Goal: Information Seeking & Learning: Learn about a topic

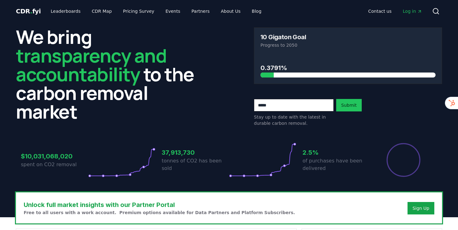
click at [409, 12] on span "Log in" at bounding box center [412, 11] width 19 height 6
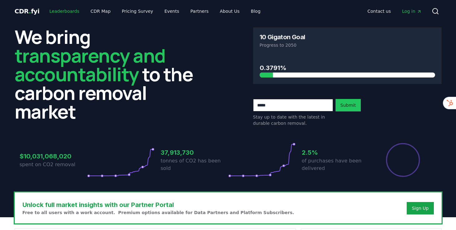
click at [69, 8] on link "Leaderboards" at bounding box center [64, 11] width 40 height 11
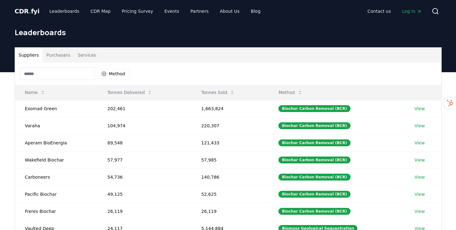
click at [66, 58] on button "Purchasers" at bounding box center [57, 55] width 31 height 15
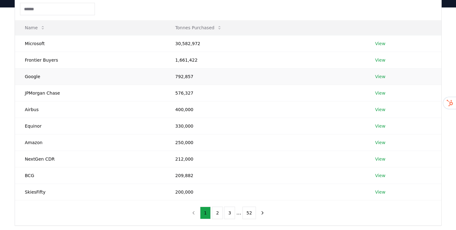
scroll to position [81, 0]
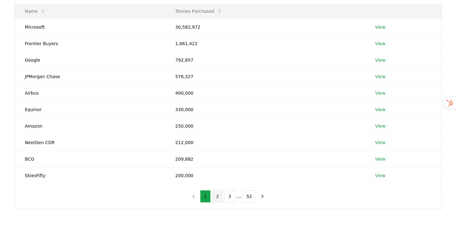
click at [217, 197] on button "2" at bounding box center [217, 197] width 11 height 12
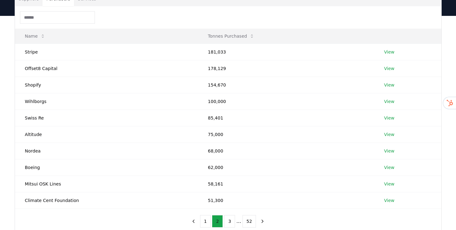
scroll to position [83, 0]
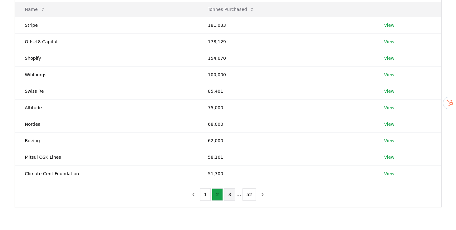
click at [230, 193] on button "3" at bounding box center [229, 195] width 11 height 12
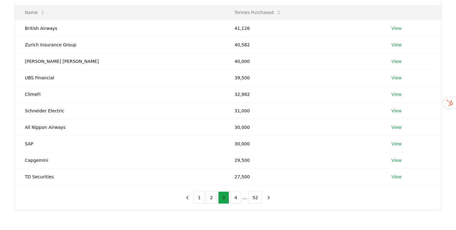
scroll to position [80, 0]
click at [235, 196] on button "4" at bounding box center [235, 197] width 11 height 12
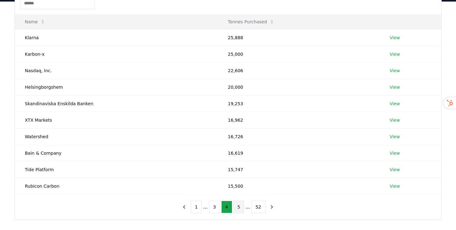
scroll to position [72, 0]
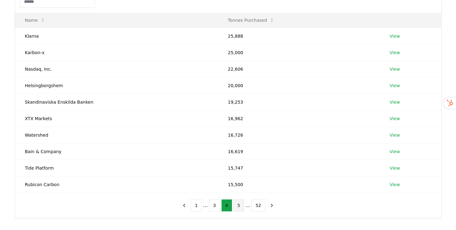
click at [236, 207] on button "5" at bounding box center [238, 206] width 11 height 12
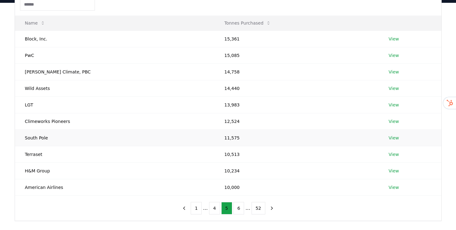
scroll to position [69, 0]
click at [239, 208] on button "6" at bounding box center [238, 209] width 11 height 12
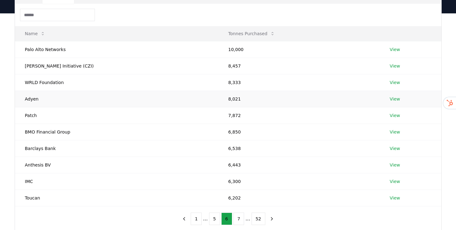
scroll to position [58, 0]
click at [238, 219] on button "7" at bounding box center [238, 220] width 11 height 12
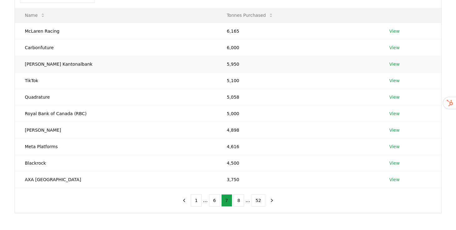
scroll to position [83, 0]
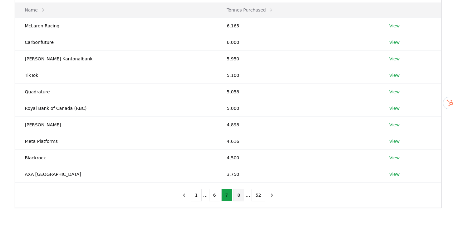
click at [240, 191] on button "8" at bounding box center [238, 195] width 11 height 12
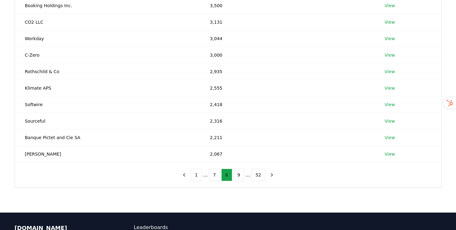
scroll to position [103, 0]
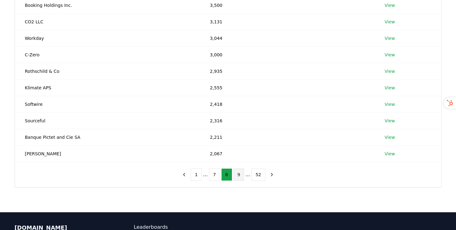
click at [239, 175] on button "9" at bounding box center [238, 175] width 11 height 12
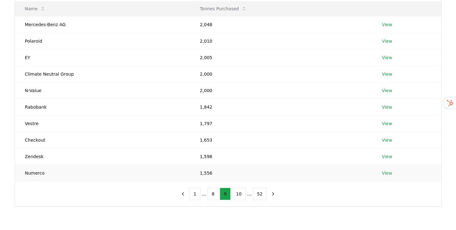
scroll to position [84, 0]
click at [237, 191] on button "10" at bounding box center [239, 194] width 14 height 12
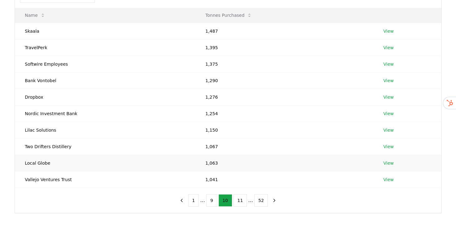
scroll to position [80, 0]
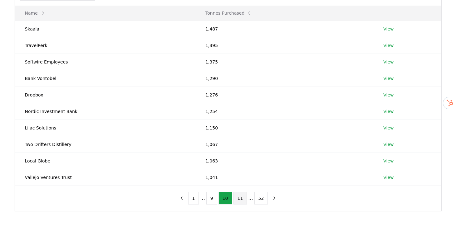
click at [239, 198] on button "11" at bounding box center [240, 198] width 14 height 12
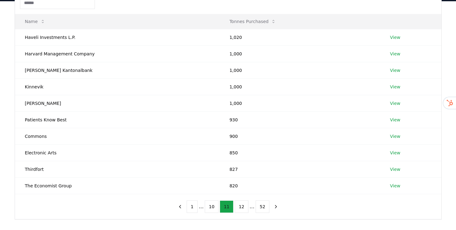
scroll to position [74, 0]
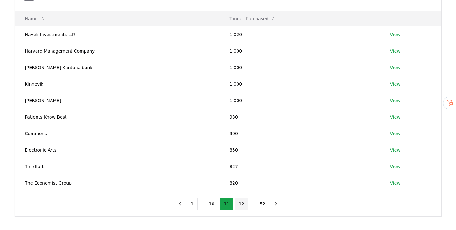
click at [242, 204] on button "12" at bounding box center [242, 204] width 14 height 12
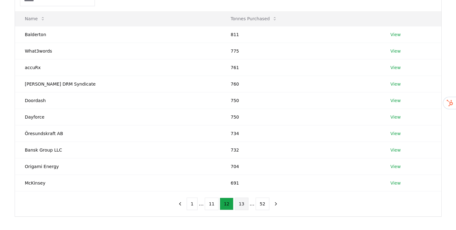
click at [240, 200] on button "13" at bounding box center [242, 204] width 14 height 12
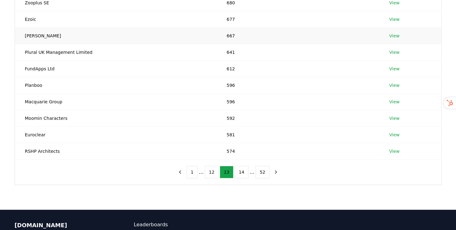
scroll to position [106, 0]
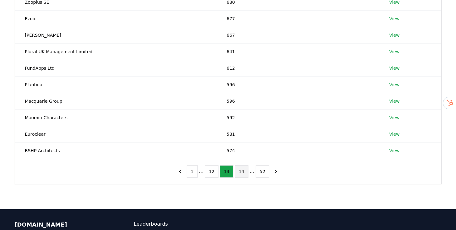
click at [238, 171] on button "14" at bounding box center [242, 172] width 14 height 12
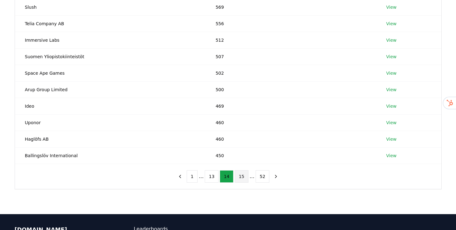
scroll to position [102, 0]
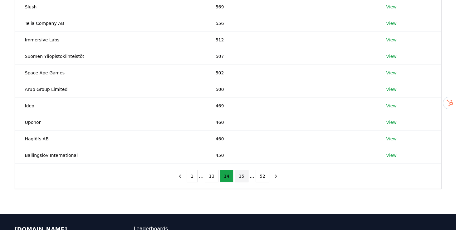
click at [242, 172] on button "15" at bounding box center [242, 176] width 14 height 12
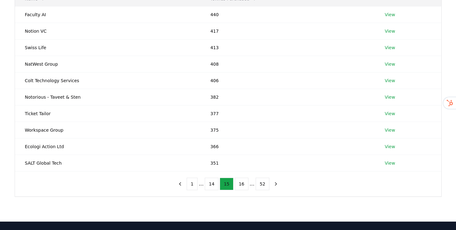
scroll to position [95, 0]
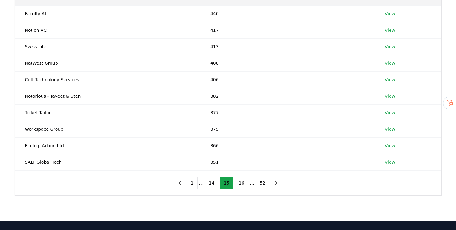
click at [243, 193] on div "1 ... 14 15 16 ... 52" at bounding box center [227, 183] width 119 height 25
click at [243, 188] on button "16" at bounding box center [242, 183] width 14 height 12
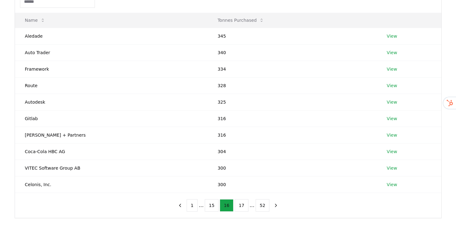
scroll to position [72, 0]
click at [241, 205] on button "17" at bounding box center [242, 206] width 14 height 12
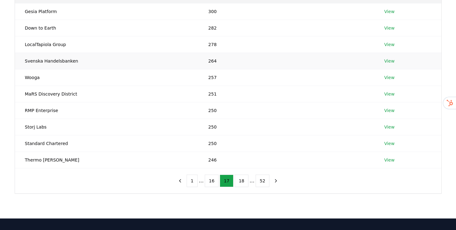
scroll to position [98, 0]
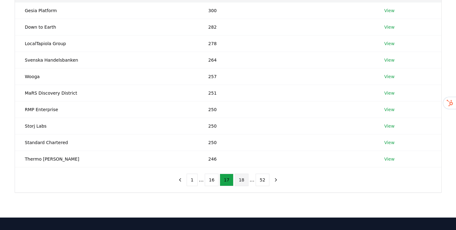
click at [236, 178] on button "18" at bounding box center [242, 180] width 14 height 12
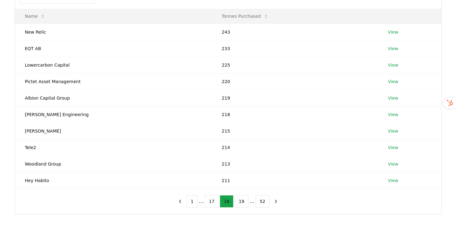
scroll to position [84, 0]
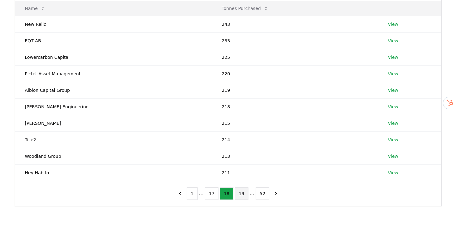
click at [241, 193] on button "19" at bounding box center [242, 194] width 14 height 12
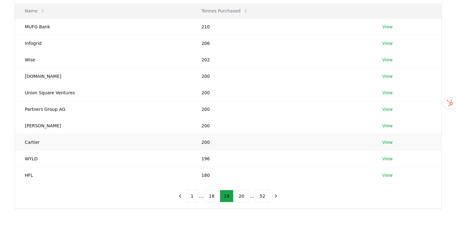
scroll to position [87, 0]
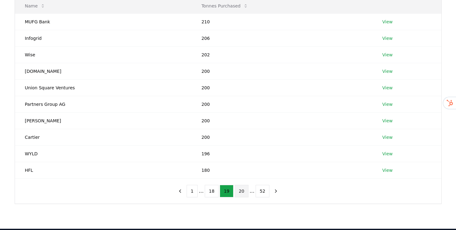
click at [246, 192] on button "20" at bounding box center [242, 191] width 14 height 12
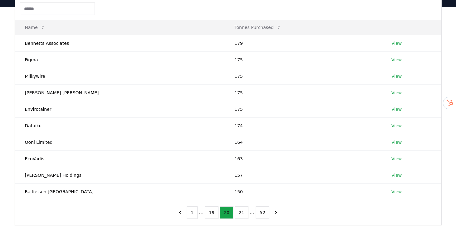
scroll to position [99, 0]
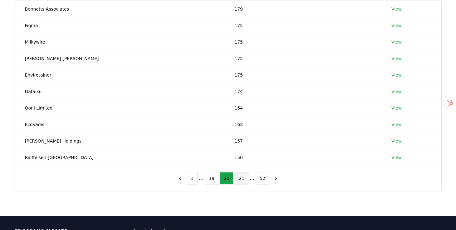
click at [239, 176] on button "21" at bounding box center [242, 178] width 14 height 12
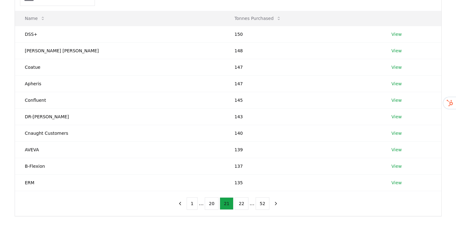
scroll to position [69, 0]
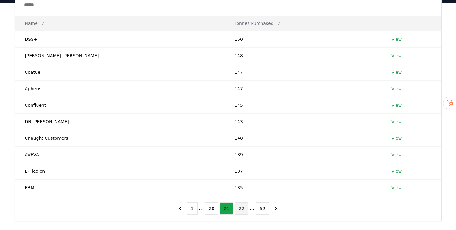
click at [242, 210] on button "22" at bounding box center [242, 209] width 14 height 12
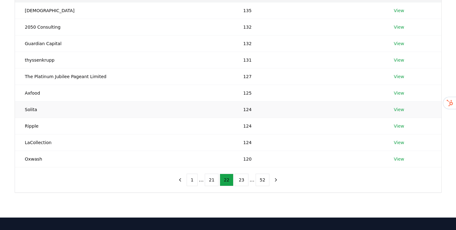
scroll to position [99, 0]
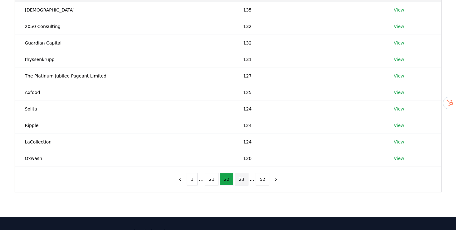
click at [242, 179] on button "23" at bounding box center [242, 179] width 14 height 12
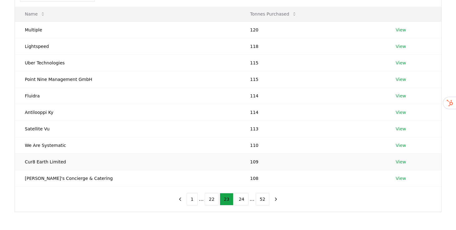
scroll to position [91, 0]
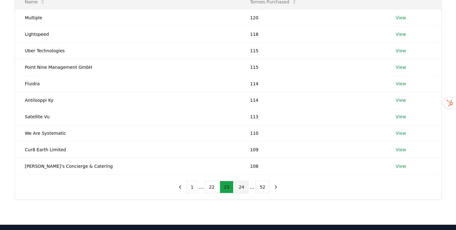
click at [238, 187] on button "24" at bounding box center [242, 187] width 14 height 12
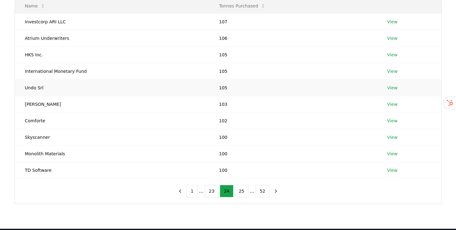
scroll to position [87, 0]
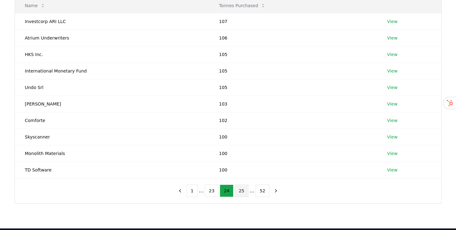
click at [243, 190] on button "25" at bounding box center [242, 191] width 14 height 12
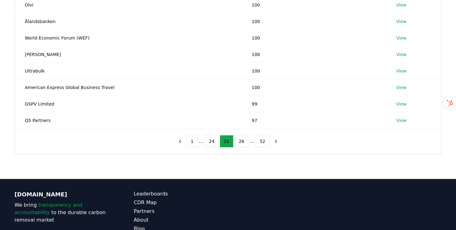
scroll to position [139, 0]
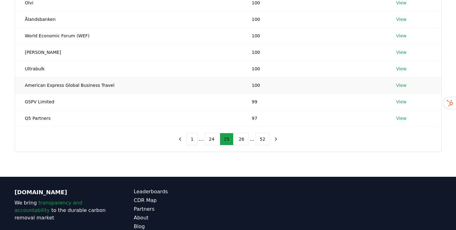
click at [401, 85] on link "View" at bounding box center [401, 85] width 10 height 6
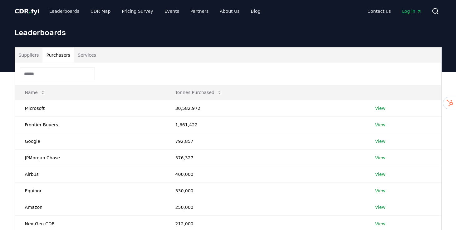
click at [65, 55] on button "Purchasers" at bounding box center [57, 55] width 31 height 15
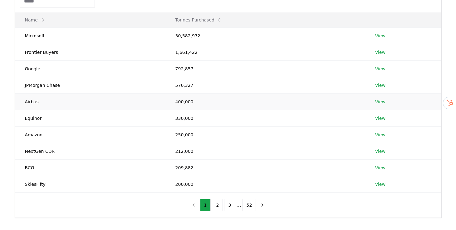
scroll to position [185, 0]
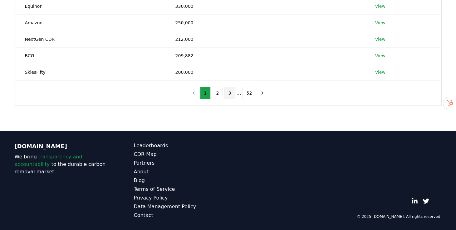
click at [229, 96] on button "3" at bounding box center [229, 93] width 11 height 12
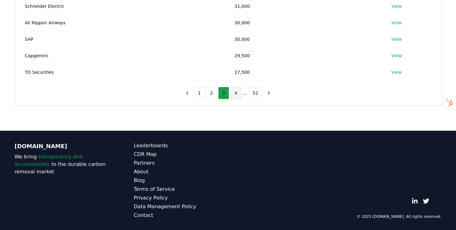
click at [236, 90] on button "4" at bounding box center [235, 93] width 11 height 12
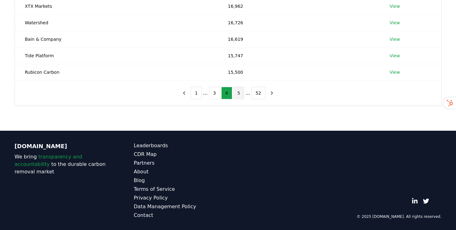
click at [238, 94] on button "5" at bounding box center [238, 93] width 11 height 12
click at [238, 94] on button "6" at bounding box center [238, 93] width 11 height 12
click at [238, 94] on button "7" at bounding box center [238, 93] width 11 height 12
click at [238, 94] on button "8" at bounding box center [238, 93] width 11 height 12
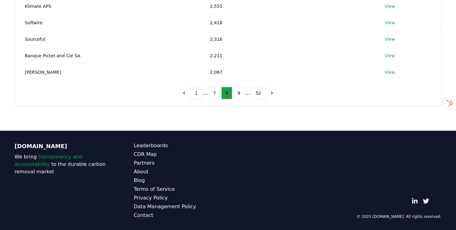
click at [238, 94] on button "9" at bounding box center [238, 93] width 11 height 12
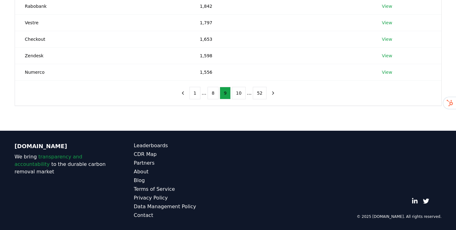
click at [238, 94] on button "10" at bounding box center [239, 93] width 14 height 12
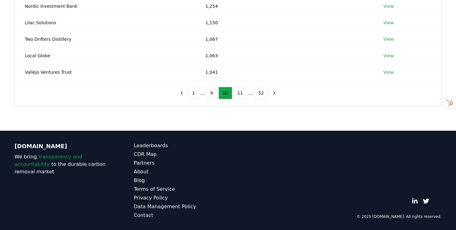
click at [238, 94] on button "11" at bounding box center [240, 93] width 14 height 12
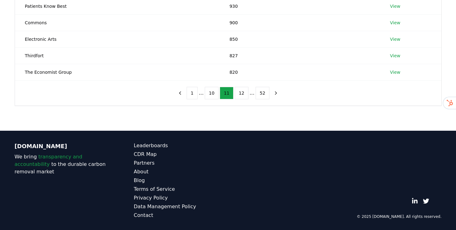
click at [238, 94] on button "12" at bounding box center [242, 93] width 14 height 12
click at [238, 94] on button "13" at bounding box center [242, 93] width 14 height 12
click at [238, 94] on button "14" at bounding box center [242, 93] width 14 height 12
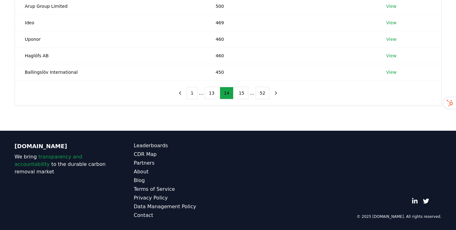
click at [238, 94] on button "15" at bounding box center [242, 93] width 14 height 12
click at [238, 94] on button "16" at bounding box center [242, 93] width 14 height 12
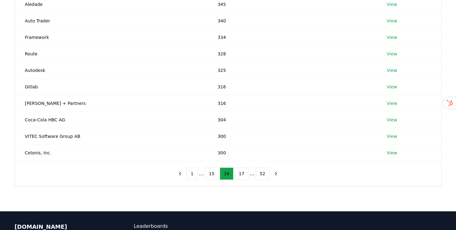
scroll to position [62, 0]
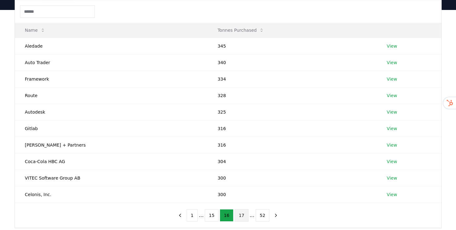
click at [240, 214] on button "17" at bounding box center [242, 216] width 14 height 12
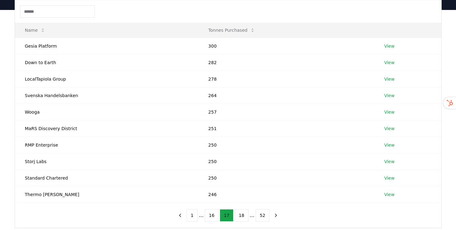
click at [240, 214] on button "18" at bounding box center [242, 216] width 14 height 12
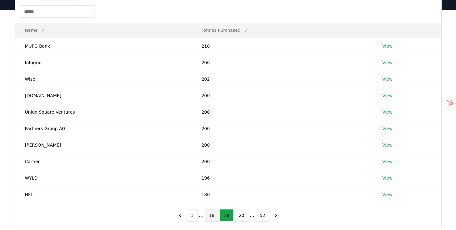
click at [206, 216] on button "18" at bounding box center [212, 216] width 14 height 12
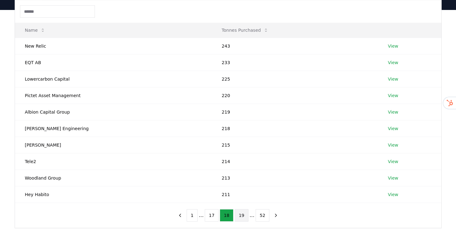
click at [237, 210] on button "19" at bounding box center [242, 216] width 14 height 12
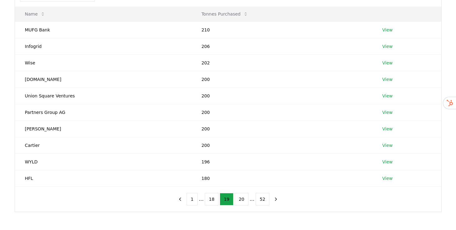
scroll to position [78, 0]
click at [244, 203] on button "20" at bounding box center [242, 200] width 14 height 12
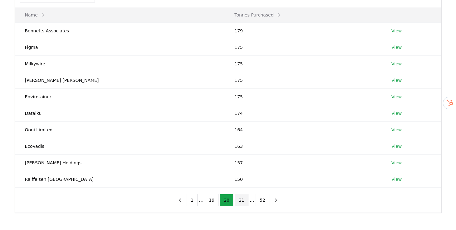
click at [240, 197] on button "21" at bounding box center [242, 200] width 14 height 12
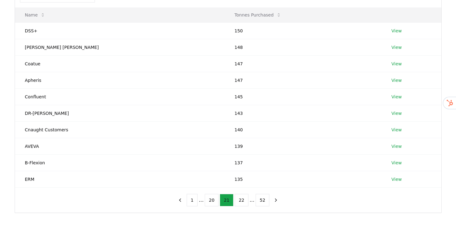
click at [240, 197] on button "22" at bounding box center [242, 200] width 14 height 12
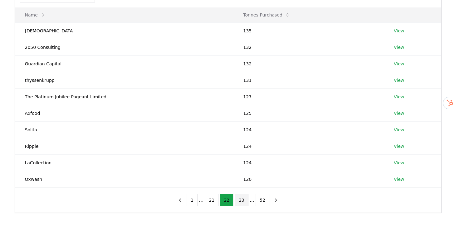
click at [245, 200] on button "23" at bounding box center [242, 200] width 14 height 12
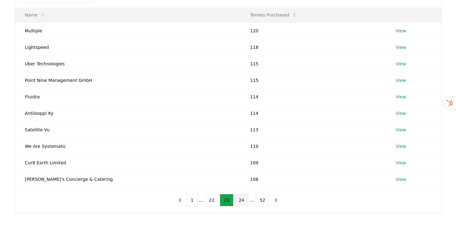
click at [246, 199] on button "24" at bounding box center [242, 200] width 14 height 12
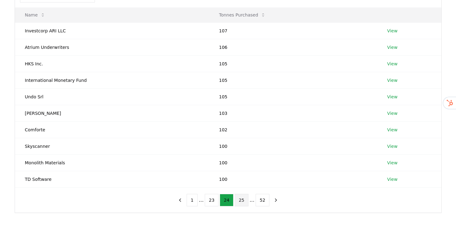
click at [242, 203] on button "25" at bounding box center [242, 200] width 14 height 12
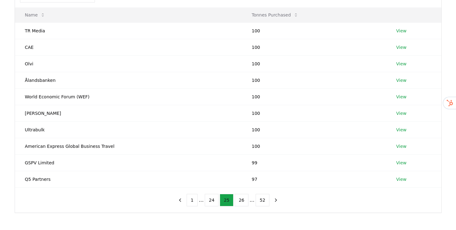
click at [242, 203] on button "26" at bounding box center [242, 200] width 14 height 12
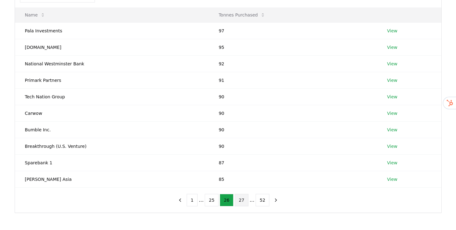
click at [244, 198] on button "27" at bounding box center [242, 200] width 14 height 12
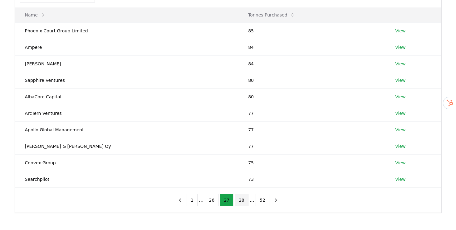
click at [240, 199] on button "28" at bounding box center [242, 200] width 14 height 12
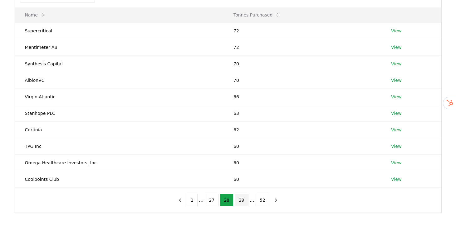
click at [239, 201] on button "29" at bounding box center [242, 200] width 14 height 12
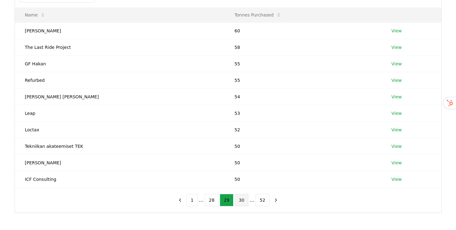
click at [240, 202] on button "30" at bounding box center [242, 200] width 14 height 12
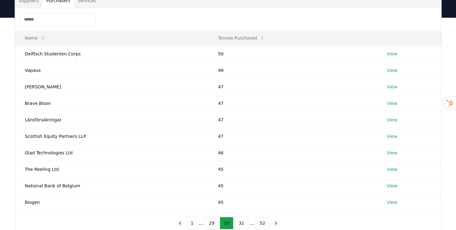
scroll to position [55, 0]
click at [243, 221] on button "31" at bounding box center [242, 223] width 14 height 12
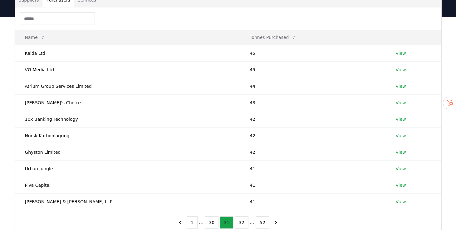
click at [243, 221] on button "32" at bounding box center [242, 223] width 14 height 12
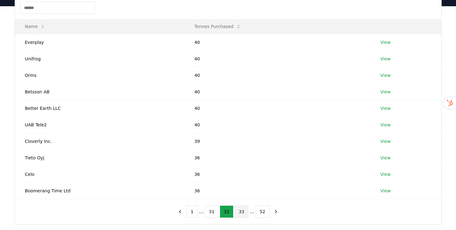
scroll to position [74, 0]
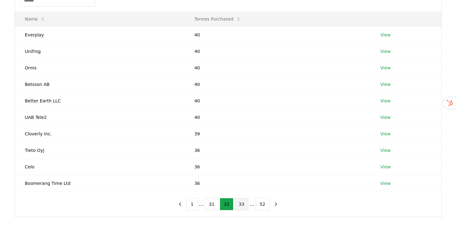
click at [242, 200] on button "33" at bounding box center [242, 204] width 14 height 12
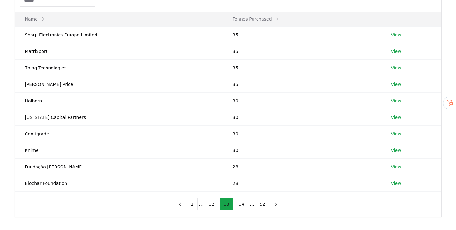
click at [242, 200] on button "34" at bounding box center [242, 204] width 14 height 12
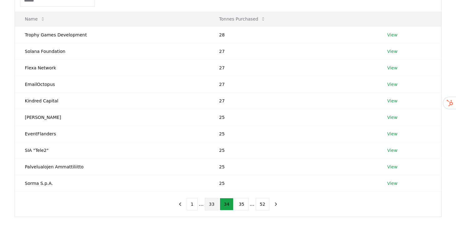
click at [242, 200] on button "35" at bounding box center [242, 204] width 14 height 12
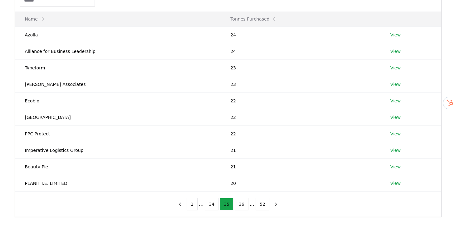
click at [242, 200] on button "36" at bounding box center [242, 204] width 14 height 12
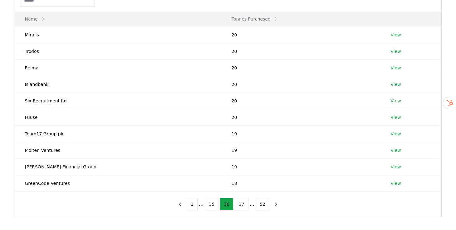
click at [242, 200] on button "37" at bounding box center [242, 204] width 14 height 12
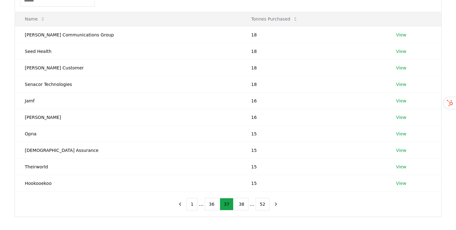
click at [242, 200] on button "38" at bounding box center [242, 204] width 14 height 12
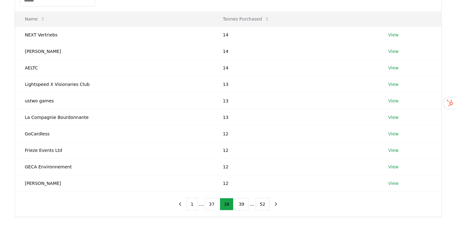
click at [242, 200] on button "39" at bounding box center [242, 204] width 14 height 12
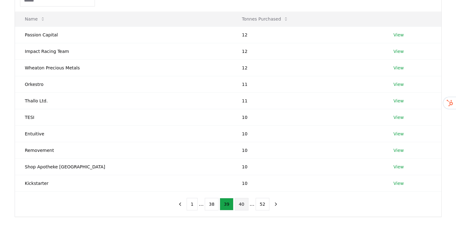
click at [240, 199] on button "40" at bounding box center [242, 204] width 14 height 12
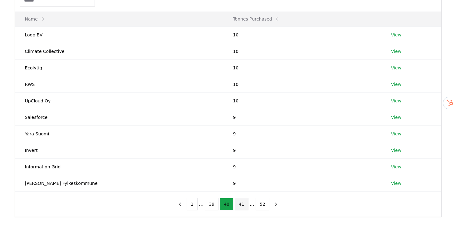
click at [240, 203] on button "41" at bounding box center [242, 204] width 14 height 12
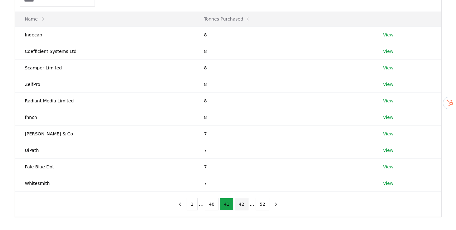
click at [240, 202] on button "42" at bounding box center [242, 204] width 14 height 12
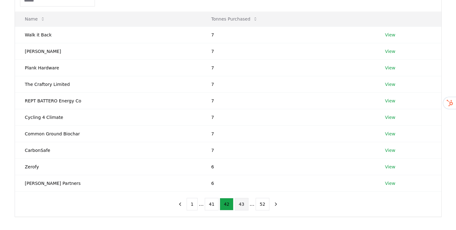
click at [241, 204] on button "43" at bounding box center [242, 204] width 14 height 12
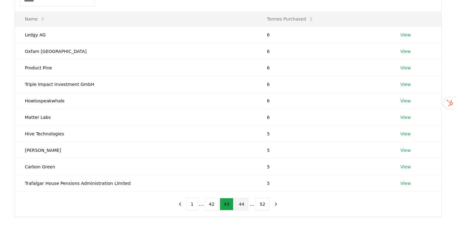
click at [240, 206] on button "44" at bounding box center [242, 204] width 14 height 12
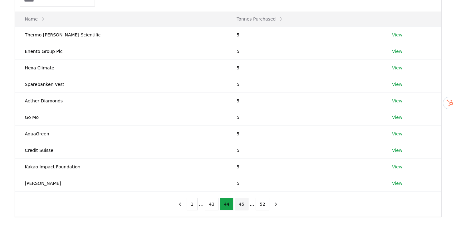
click at [240, 205] on button "45" at bounding box center [242, 204] width 14 height 12
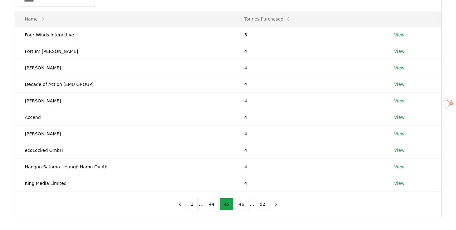
click at [240, 205] on button "46" at bounding box center [242, 204] width 14 height 12
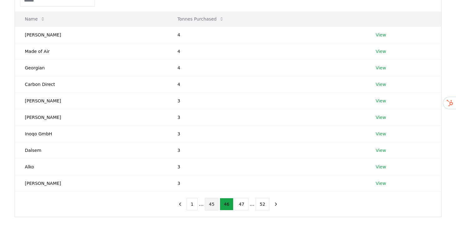
click at [240, 205] on button "47" at bounding box center [242, 204] width 14 height 12
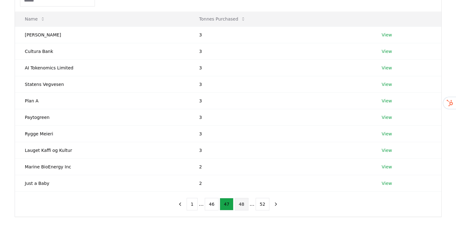
click at [246, 206] on button "48" at bounding box center [242, 204] width 14 height 12
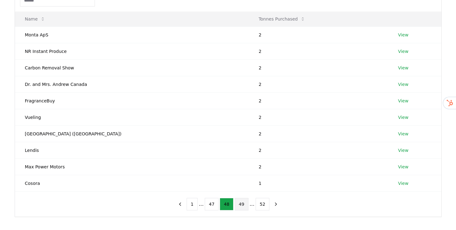
click at [246, 206] on button "49" at bounding box center [242, 204] width 14 height 12
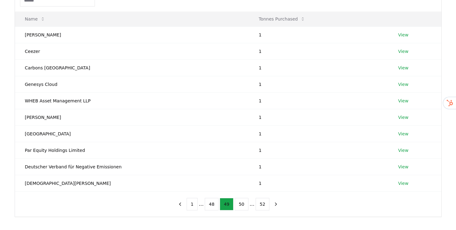
click at [246, 206] on button "50" at bounding box center [242, 204] width 14 height 12
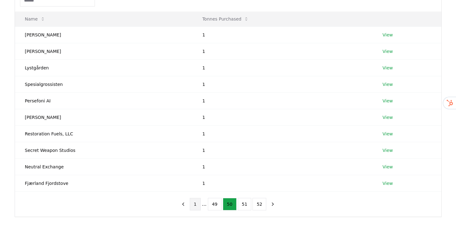
click at [196, 206] on button "1" at bounding box center [195, 204] width 11 height 12
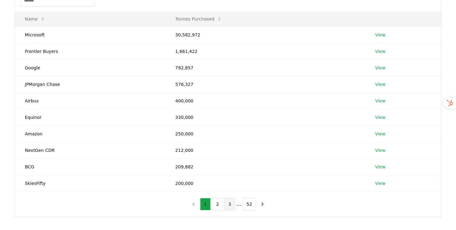
click at [230, 207] on button "3" at bounding box center [229, 204] width 11 height 12
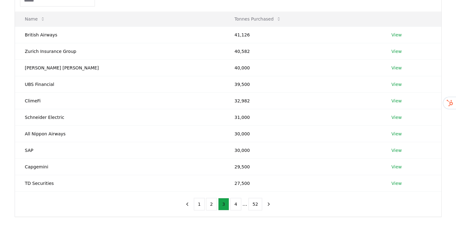
click at [230, 207] on button "4" at bounding box center [235, 204] width 11 height 12
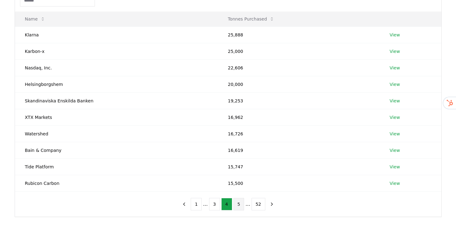
click at [239, 202] on button "5" at bounding box center [238, 204] width 11 height 12
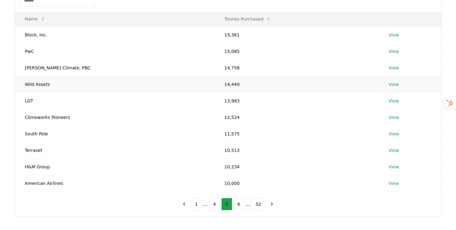
click at [388, 83] on link "View" at bounding box center [393, 84] width 10 height 6
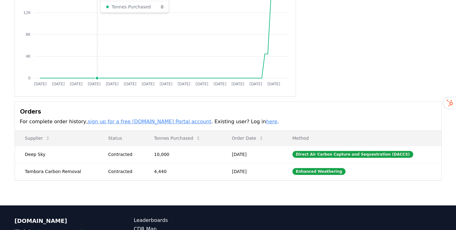
scroll to position [84, 0]
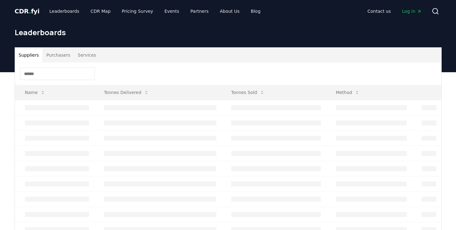
scroll to position [74, 0]
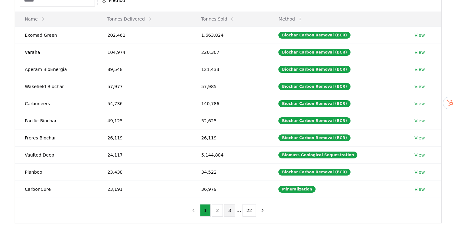
click at [233, 207] on button "3" at bounding box center [229, 211] width 11 height 12
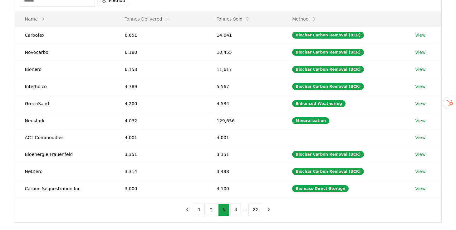
click at [233, 207] on button "4" at bounding box center [235, 210] width 11 height 12
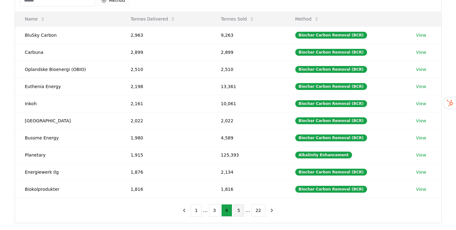
click at [237, 208] on button "5" at bounding box center [238, 211] width 11 height 12
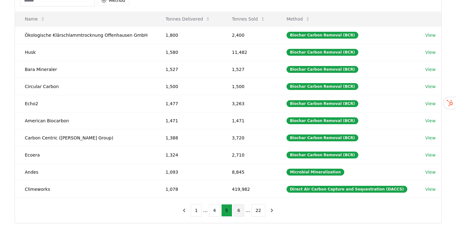
click at [237, 208] on button "6" at bounding box center [238, 211] width 11 height 12
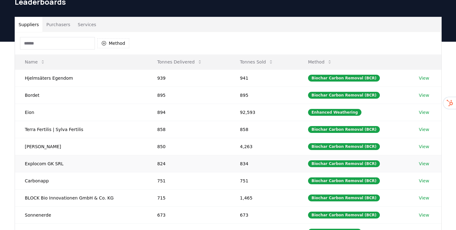
scroll to position [0, 0]
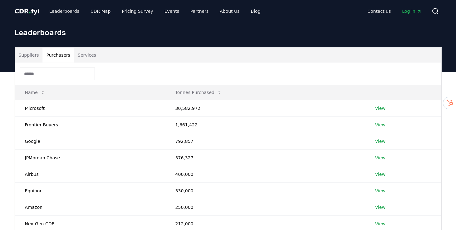
click at [59, 51] on button "Purchasers" at bounding box center [57, 55] width 31 height 15
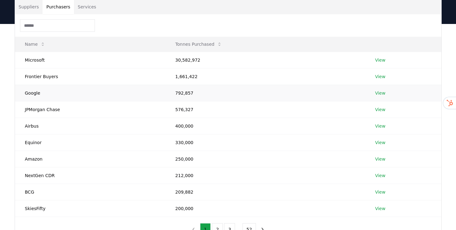
scroll to position [175, 0]
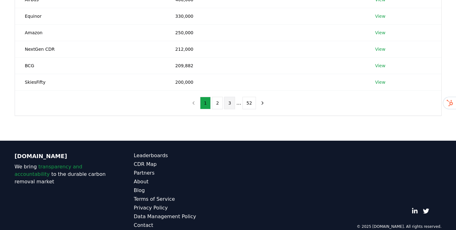
click at [229, 101] on button "3" at bounding box center [229, 103] width 11 height 12
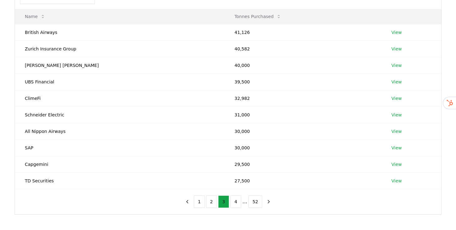
scroll to position [77, 0]
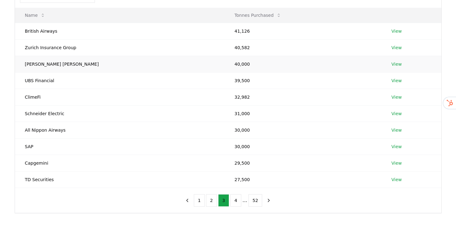
click at [391, 65] on link "View" at bounding box center [396, 64] width 10 height 6
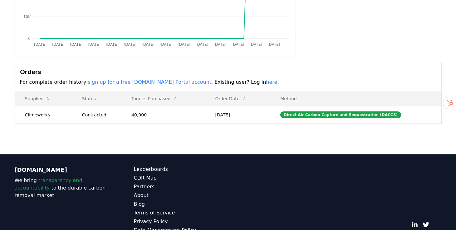
scroll to position [126, 0]
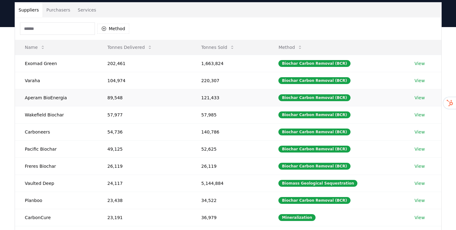
scroll to position [3, 0]
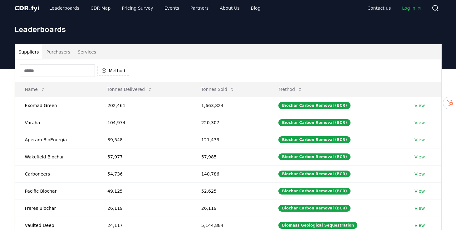
click at [61, 47] on button "Purchasers" at bounding box center [57, 52] width 31 height 15
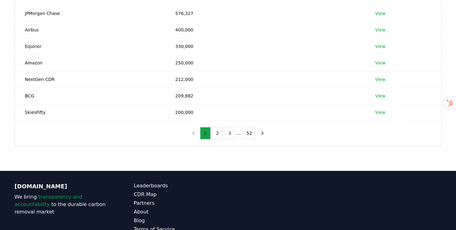
scroll to position [144, 0]
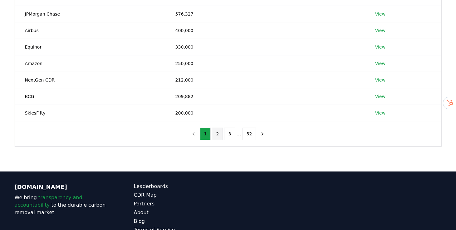
click at [220, 136] on button "2" at bounding box center [217, 134] width 11 height 12
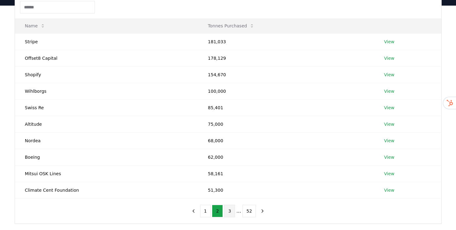
scroll to position [68, 0]
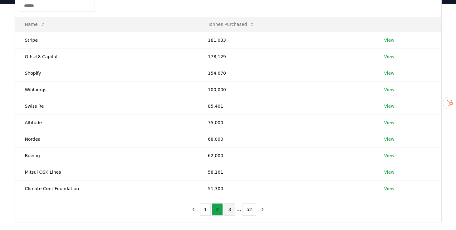
click at [231, 210] on button "3" at bounding box center [229, 210] width 11 height 12
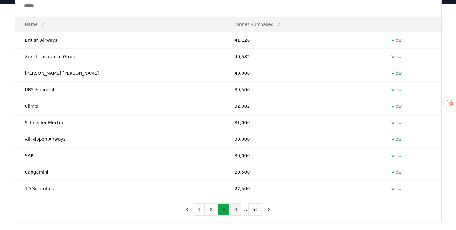
click at [237, 211] on button "4" at bounding box center [235, 210] width 11 height 12
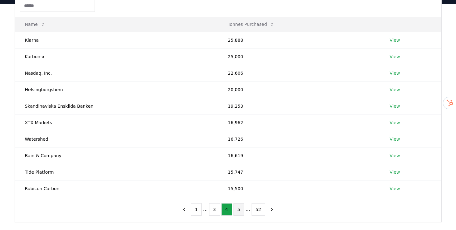
click at [237, 211] on button "5" at bounding box center [238, 210] width 11 height 12
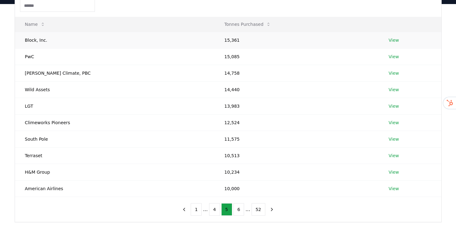
click at [388, 40] on link "View" at bounding box center [393, 40] width 10 height 6
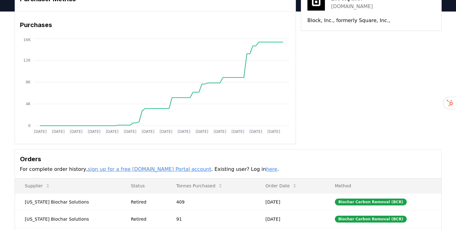
scroll to position [36, 0]
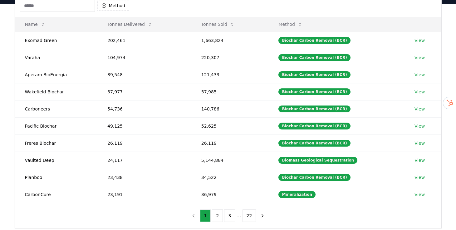
scroll to position [19, 0]
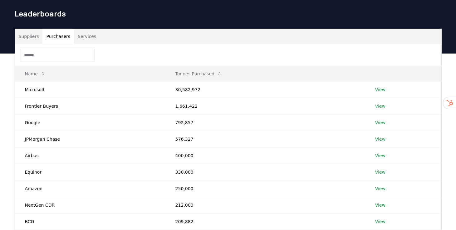
click at [59, 31] on button "Purchasers" at bounding box center [57, 36] width 31 height 15
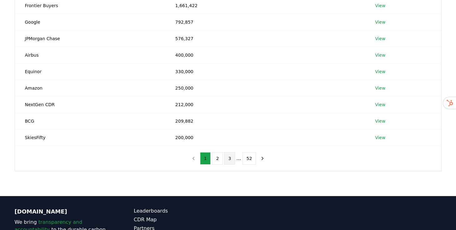
click at [228, 157] on button "3" at bounding box center [229, 158] width 11 height 12
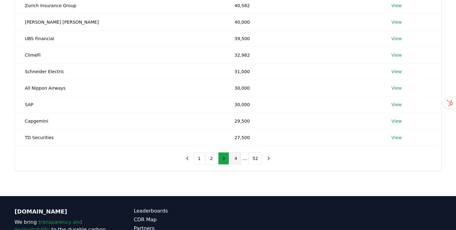
click at [237, 160] on button "4" at bounding box center [235, 158] width 11 height 12
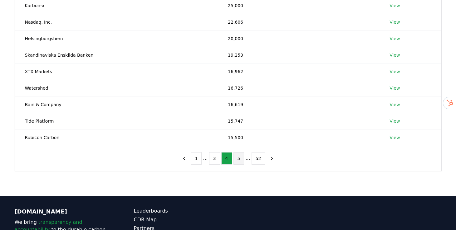
click at [242, 161] on button "5" at bounding box center [238, 158] width 11 height 12
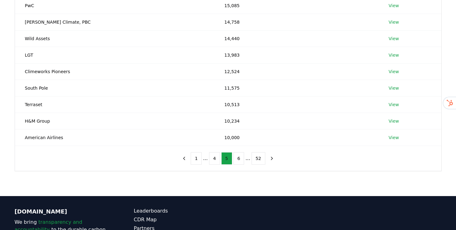
click at [242, 161] on button "6" at bounding box center [238, 158] width 11 height 12
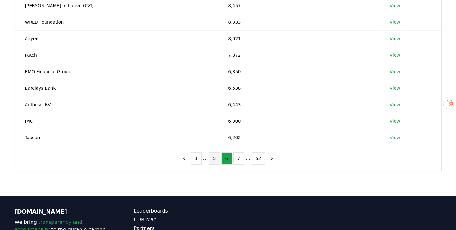
click at [242, 161] on button "7" at bounding box center [238, 158] width 11 height 12
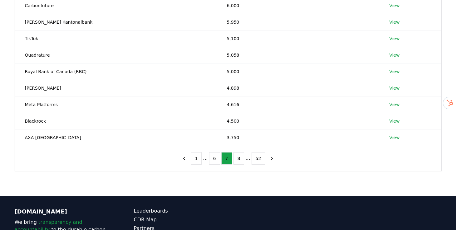
click at [242, 161] on button "8" at bounding box center [238, 158] width 11 height 12
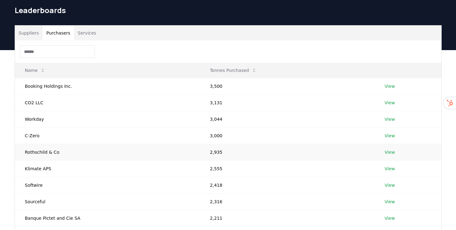
scroll to position [0, 0]
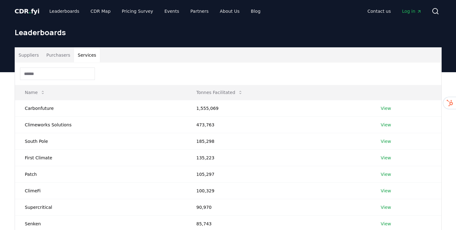
click at [94, 57] on button "Services" at bounding box center [87, 55] width 26 height 15
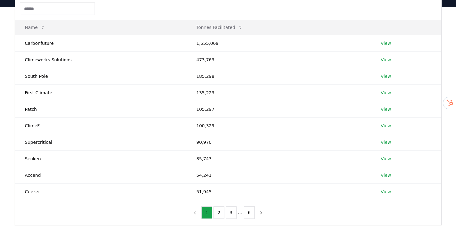
scroll to position [65, 0]
click at [219, 213] on button "2" at bounding box center [218, 212] width 11 height 12
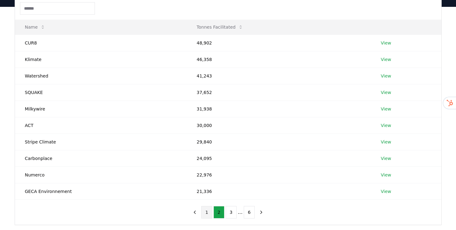
click at [210, 215] on button "1" at bounding box center [206, 212] width 11 height 12
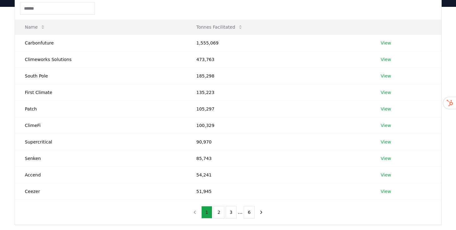
click at [201, 206] on button "1" at bounding box center [206, 212] width 11 height 12
click at [231, 211] on button "3" at bounding box center [230, 212] width 11 height 12
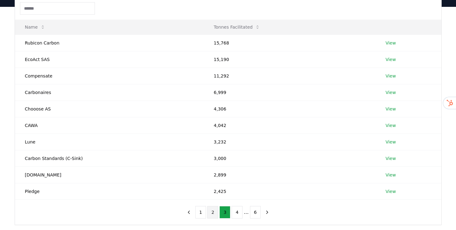
click at [214, 212] on button "2" at bounding box center [212, 212] width 11 height 12
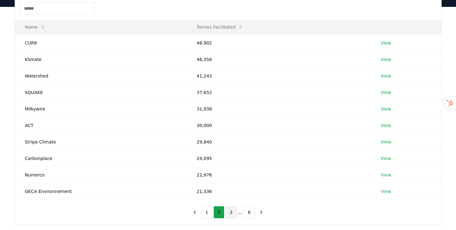
click at [232, 210] on button "3" at bounding box center [230, 212] width 11 height 12
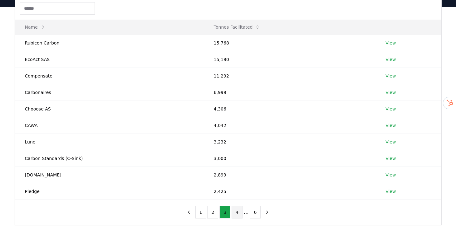
click at [232, 210] on button "4" at bounding box center [236, 212] width 11 height 12
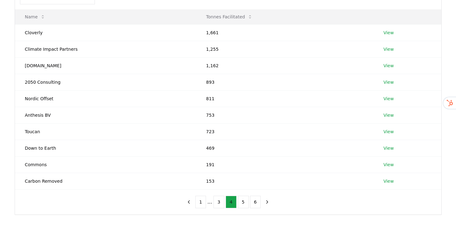
scroll to position [77, 0]
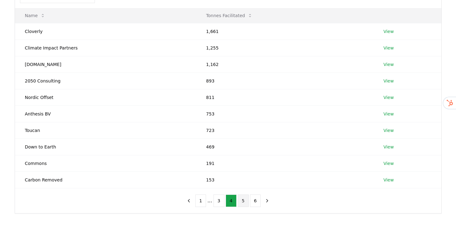
click at [243, 203] on button "5" at bounding box center [243, 201] width 11 height 12
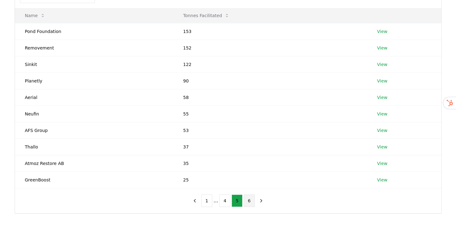
click at [248, 200] on button "6" at bounding box center [249, 201] width 11 height 12
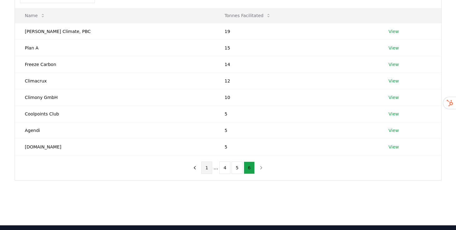
click at [209, 168] on button "1" at bounding box center [206, 168] width 11 height 12
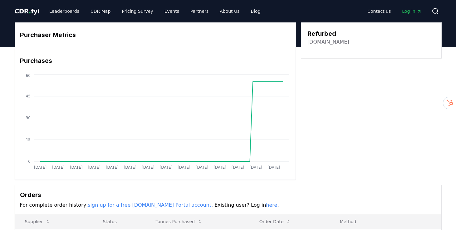
click at [327, 43] on link "[DOMAIN_NAME]" at bounding box center [328, 41] width 42 height 7
